Goal: Information Seeking & Learning: Learn about a topic

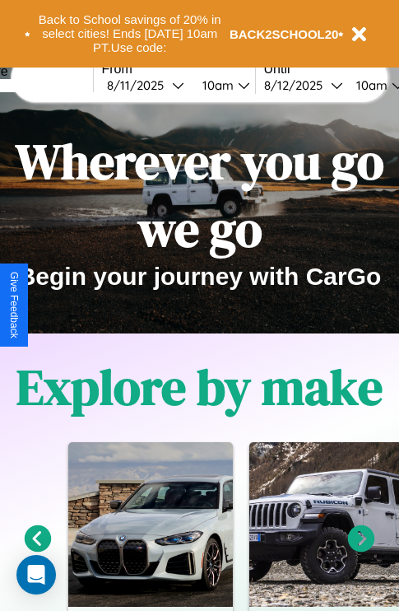
scroll to position [1994, 0]
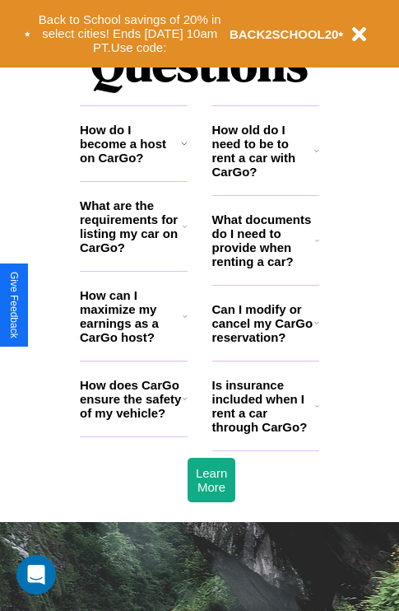
click at [184, 150] on icon at bounding box center [184, 143] width 7 height 13
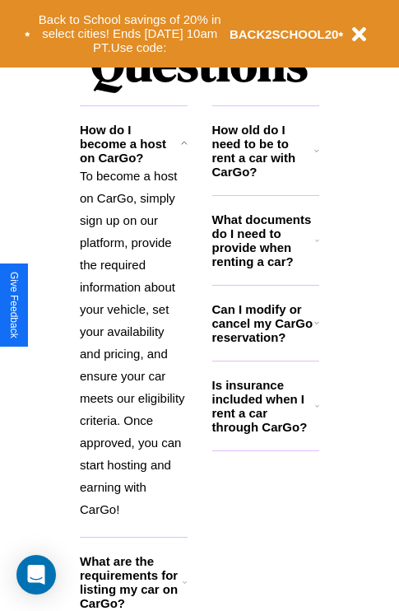
click at [265, 177] on h3 "How old do I need to be to rent a car with CarGo?" at bounding box center [263, 151] width 103 height 56
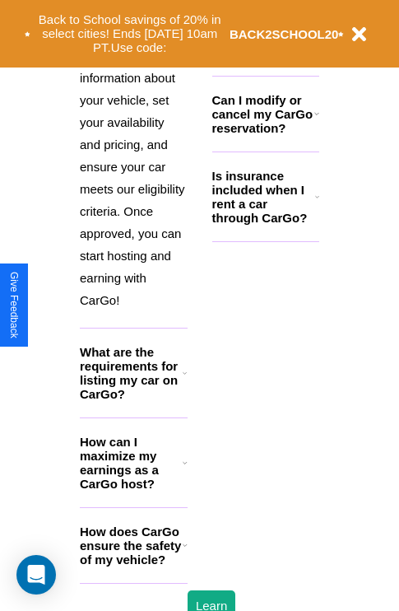
click at [133, 566] on h3 "How does CarGo ensure the safety of my vehicle?" at bounding box center [131, 545] width 103 height 42
click at [265, 58] on div "Back to School savings of 20% in select cities! Ends [DATE] 10am PT. Use code: …" at bounding box center [184, 33] width 319 height 51
click at [184, 551] on icon at bounding box center [185, 544] width 5 height 13
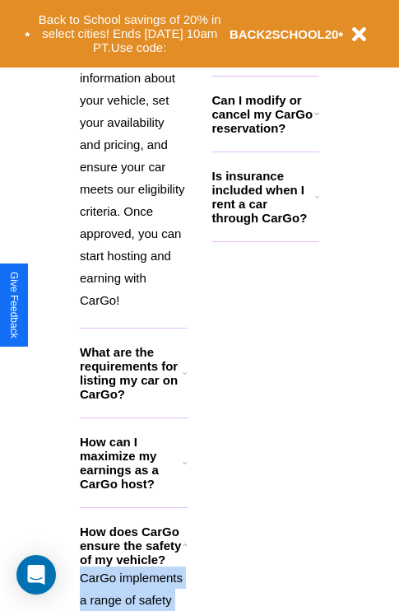
scroll to position [2826, 0]
